Goal: Task Accomplishment & Management: Complete application form

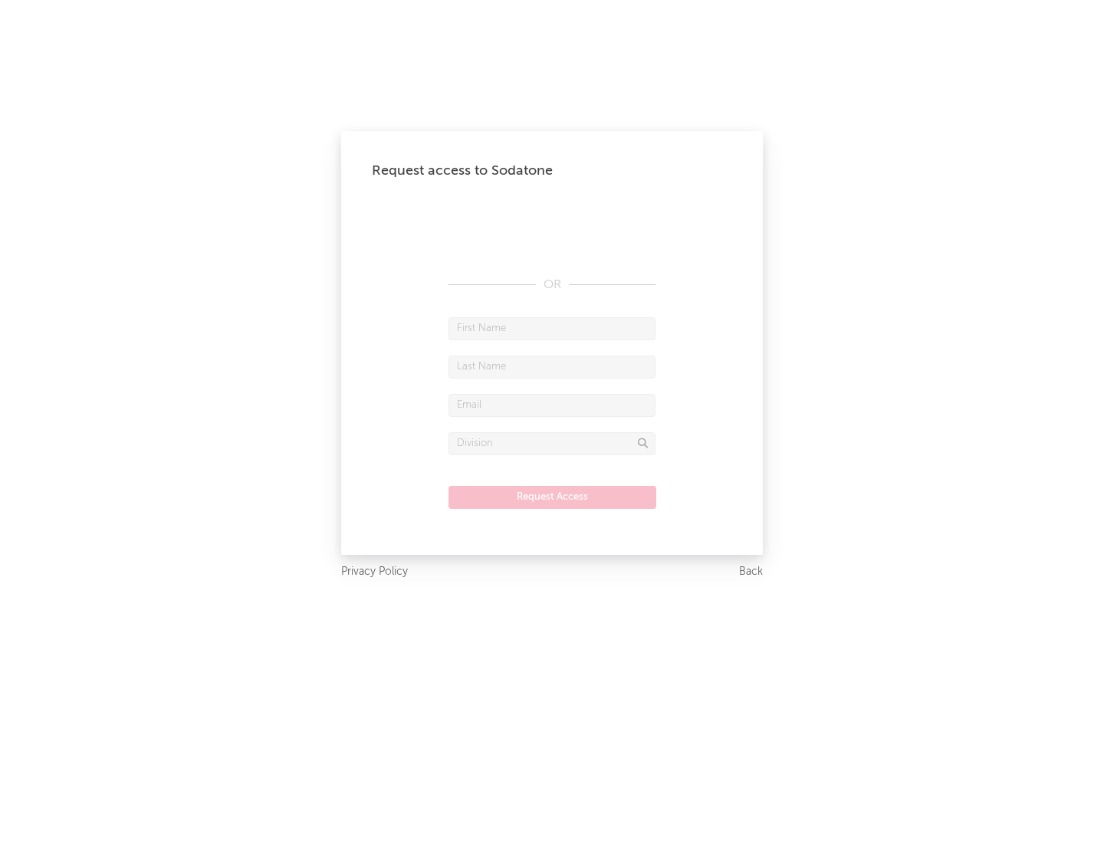
click at [552, 328] on input "text" at bounding box center [551, 328] width 207 height 23
type input "[PERSON_NAME]"
click at [552, 366] on input "text" at bounding box center [551, 367] width 207 height 23
type input "[PERSON_NAME]"
click at [552, 405] on input "text" at bounding box center [551, 405] width 207 height 23
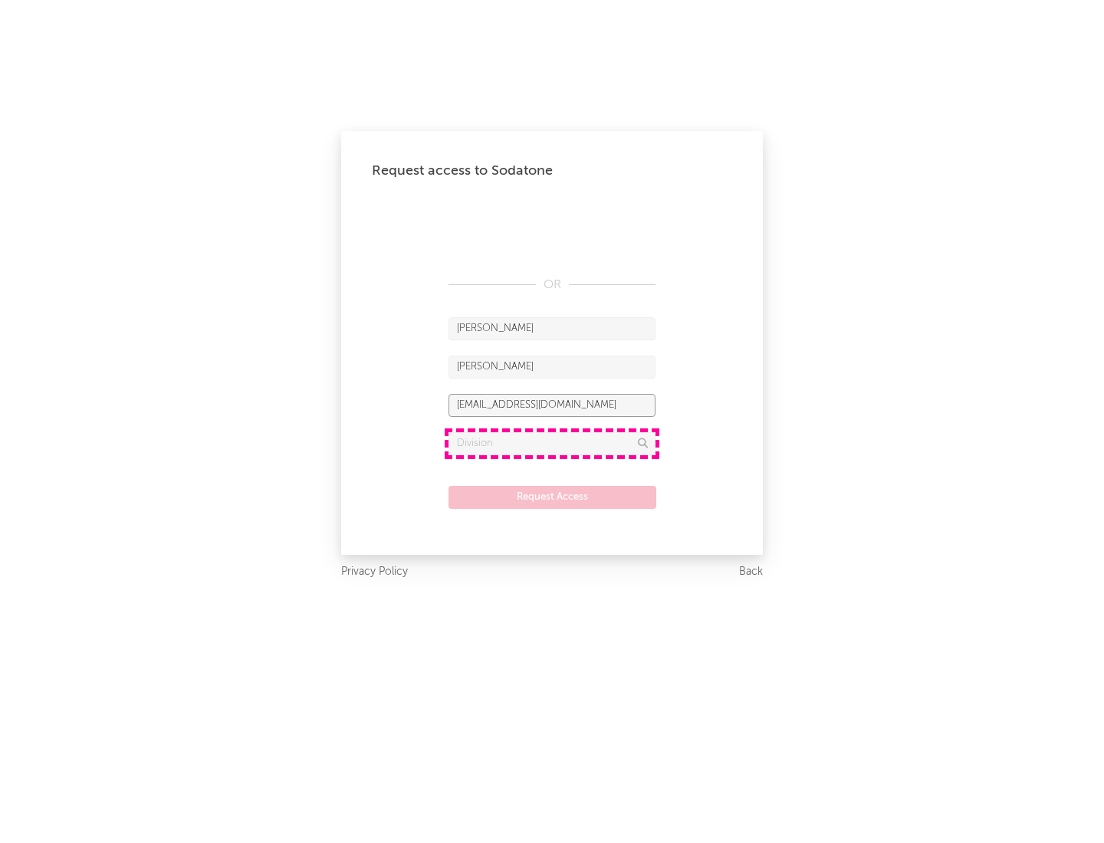
type input "[EMAIL_ADDRESS][DOMAIN_NAME]"
click at [552, 443] on input "text" at bounding box center [551, 443] width 207 height 23
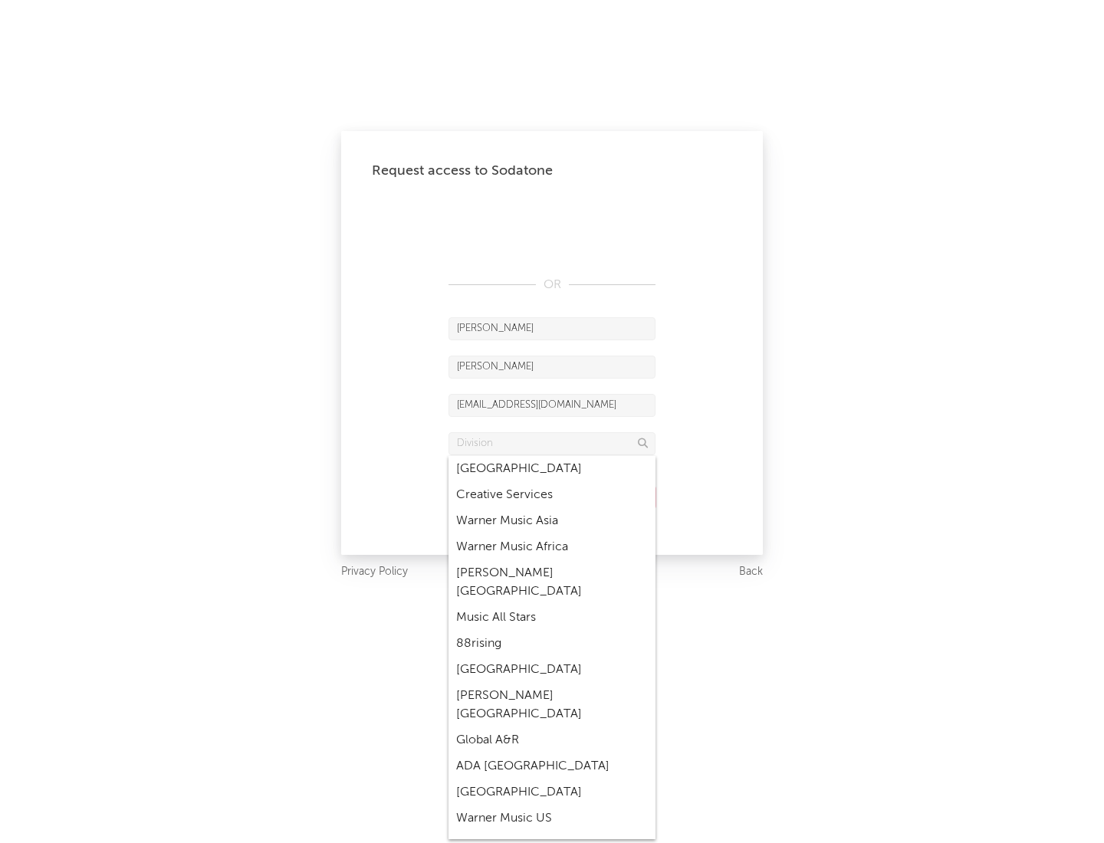
click at [552, 605] on div "Music All Stars" at bounding box center [551, 618] width 207 height 26
type input "Music All Stars"
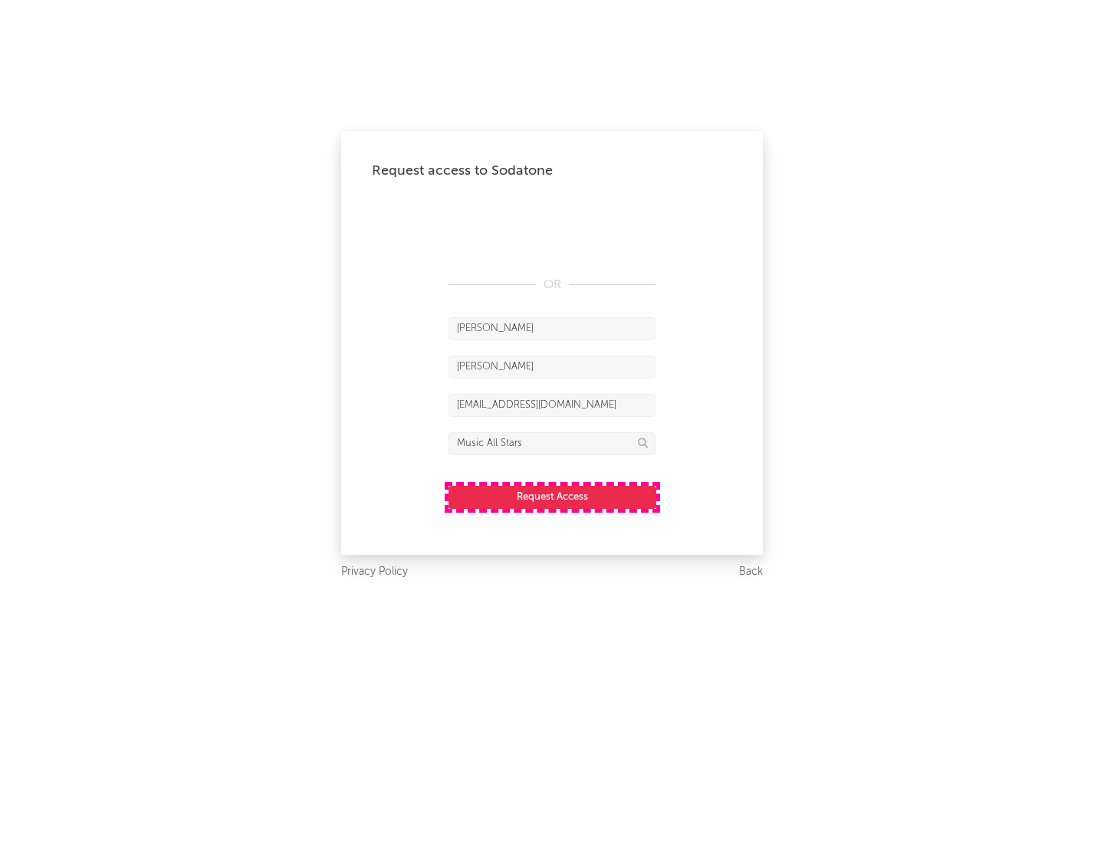
click at [552, 497] on button "Request Access" at bounding box center [552, 497] width 208 height 23
